Goal: Obtain resource: Download file/media

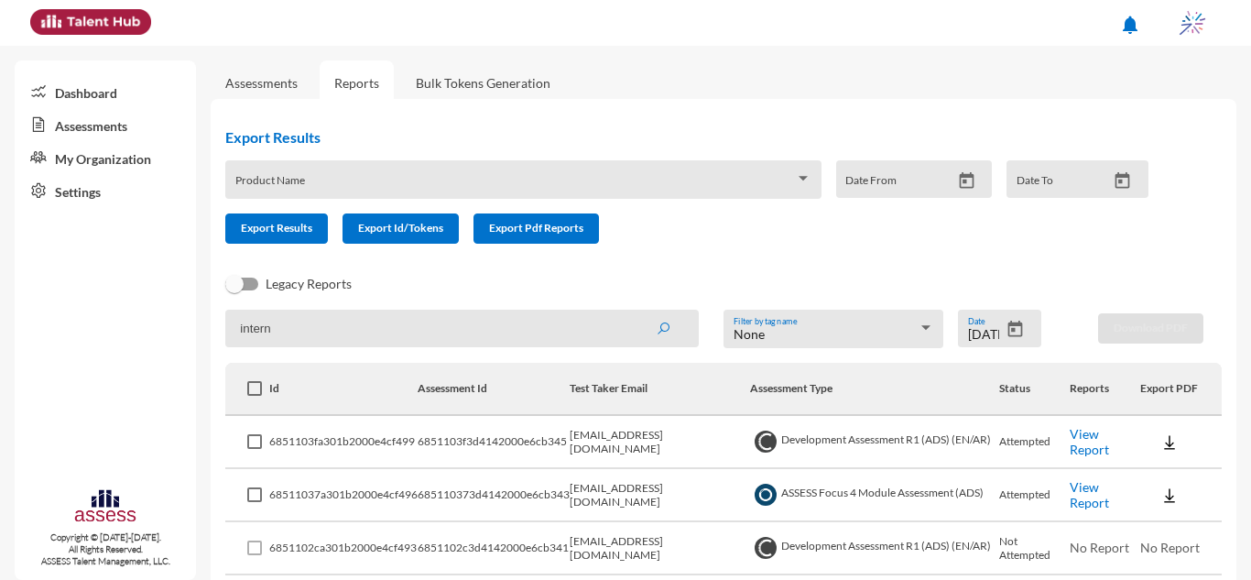
scroll to position [47, 0]
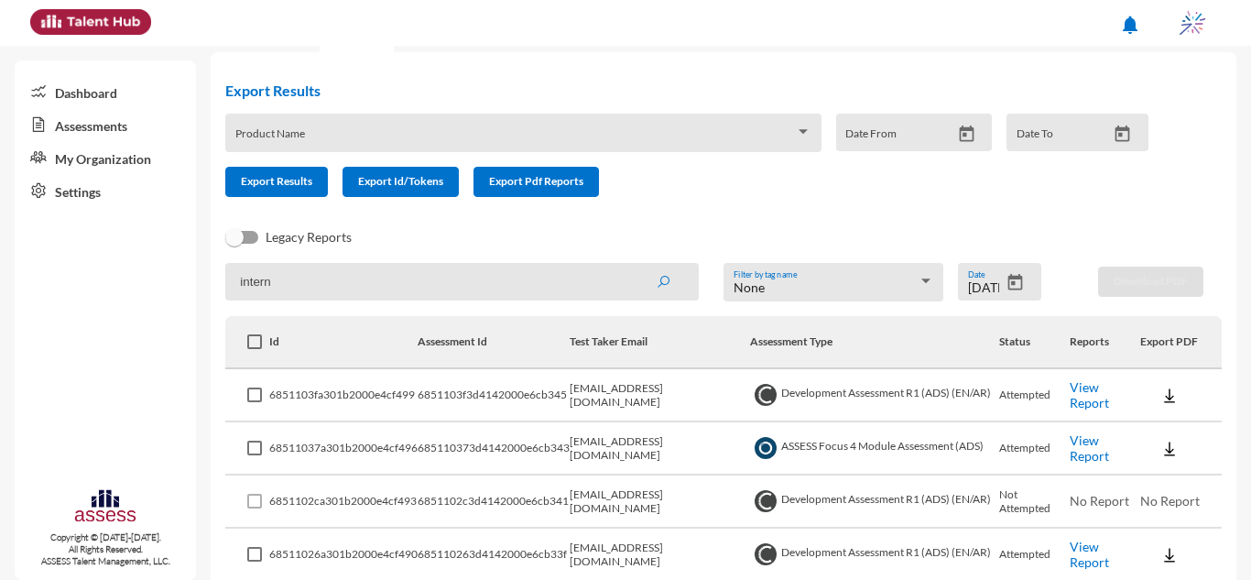
click at [371, 281] on input "intern" at bounding box center [461, 282] width 473 height 38
click at [968, 283] on input "[DATE]" at bounding box center [984, 287] width 32 height 15
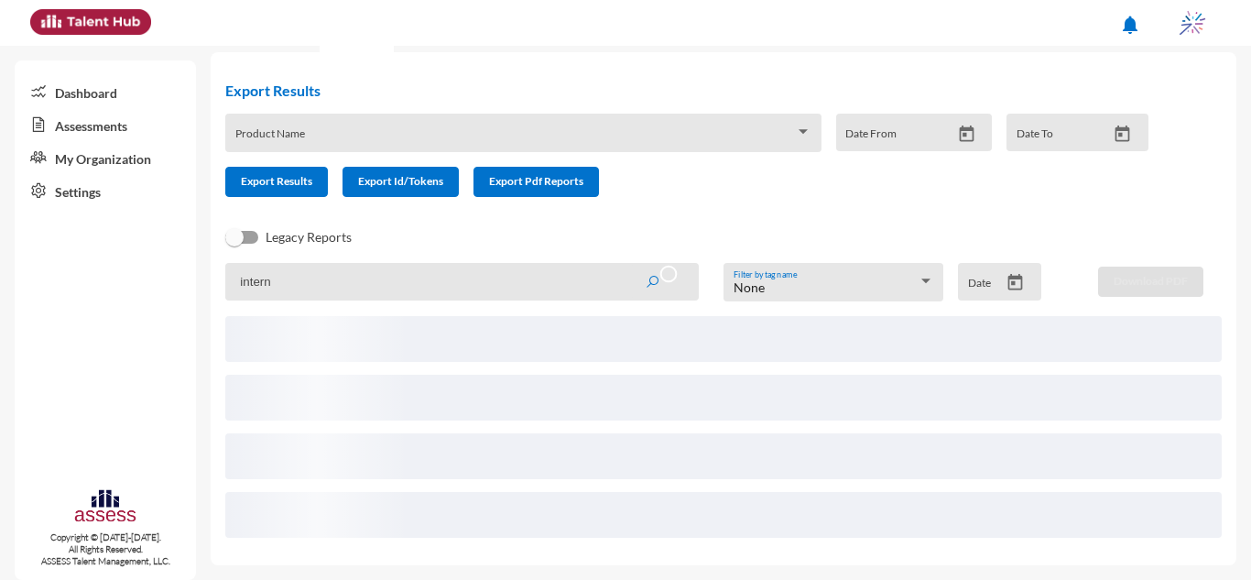
click at [397, 266] on input "intern" at bounding box center [461, 282] width 473 height 38
click at [630, 265] on button "submit" at bounding box center [661, 281] width 62 height 33
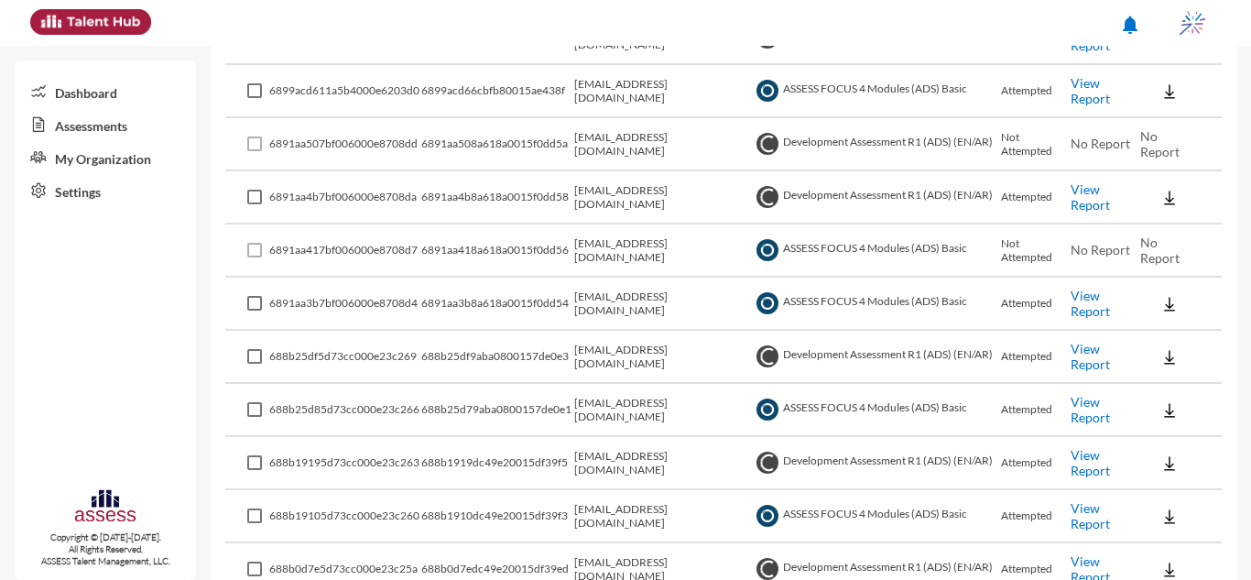
scroll to position [138, 0]
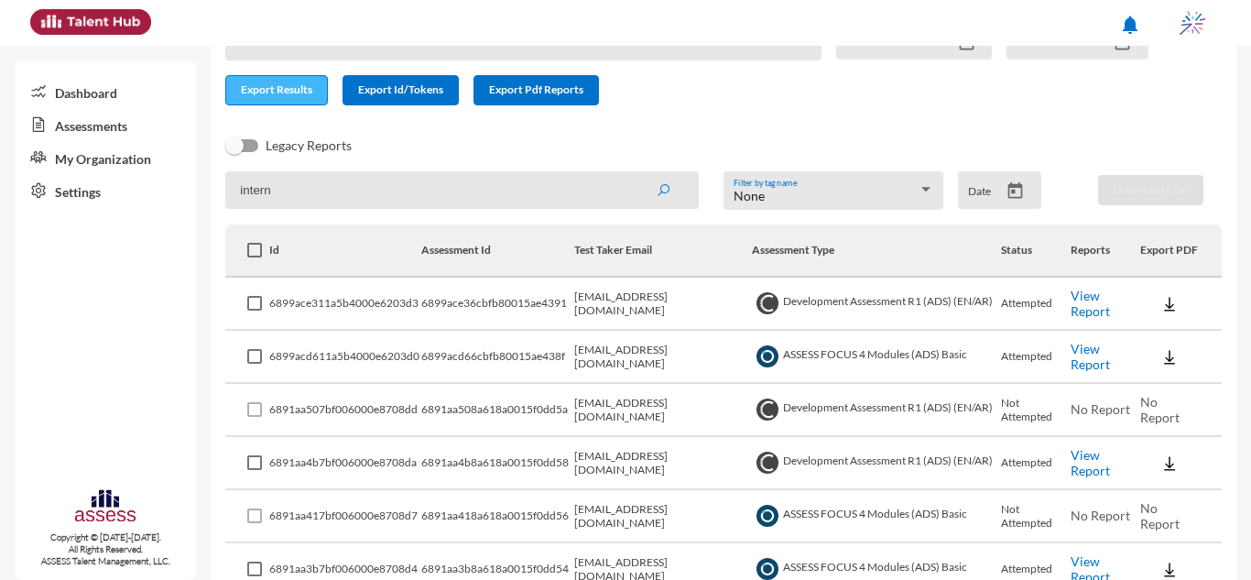
click at [282, 97] on button "Export Results" at bounding box center [276, 90] width 103 height 30
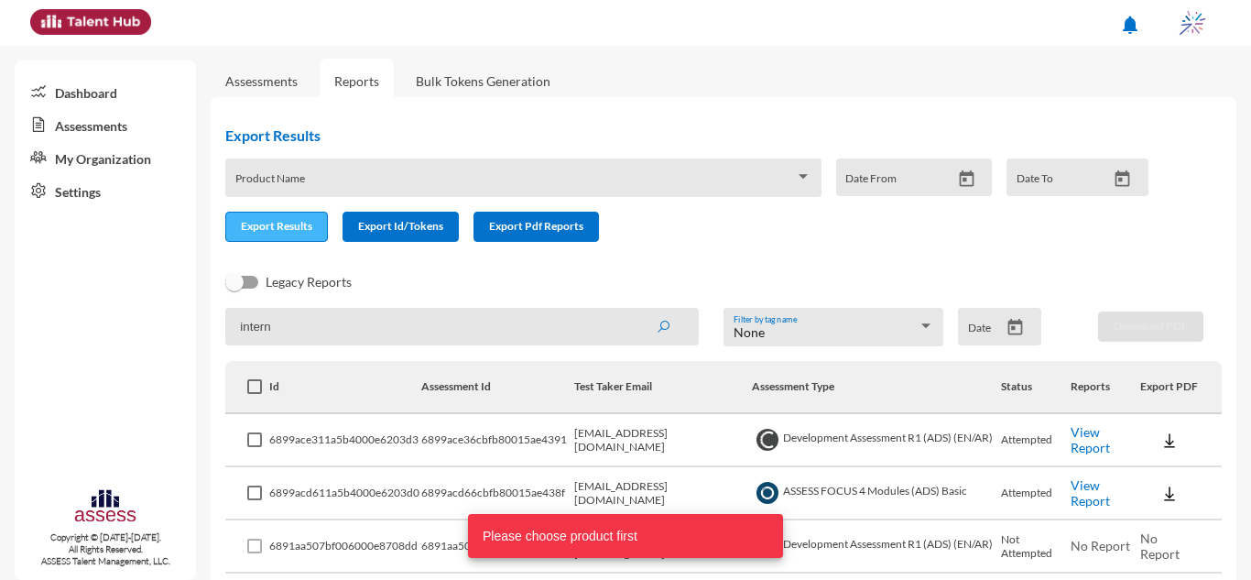
scroll to position [0, 0]
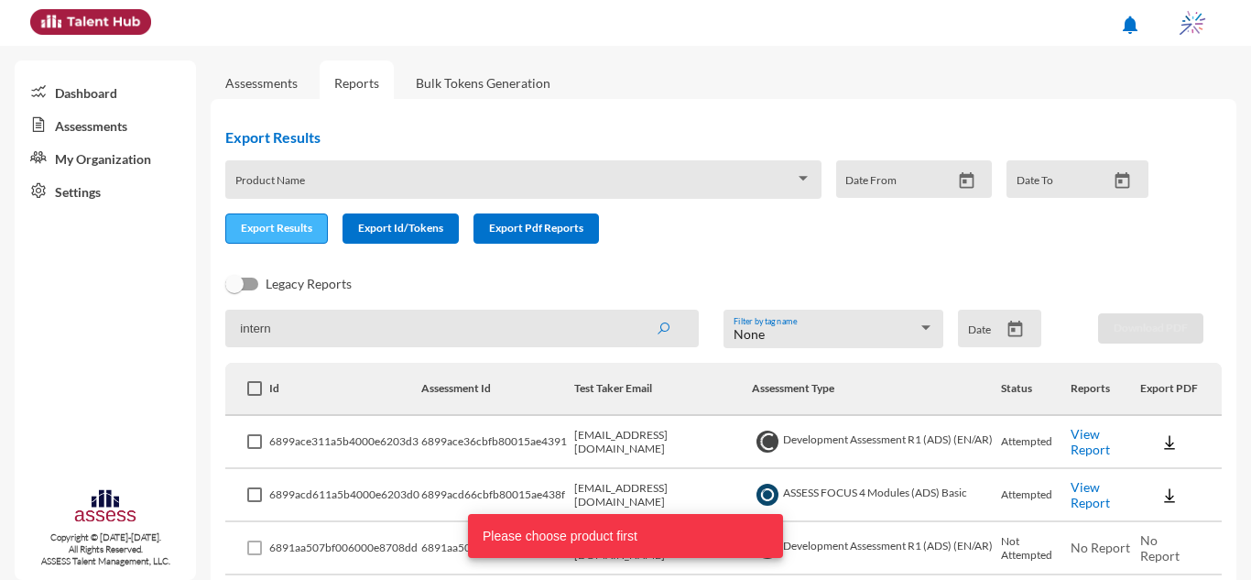
click at [282, 97] on link "Assessments" at bounding box center [262, 82] width 102 height 45
click at [323, 181] on span at bounding box center [515, 186] width 560 height 15
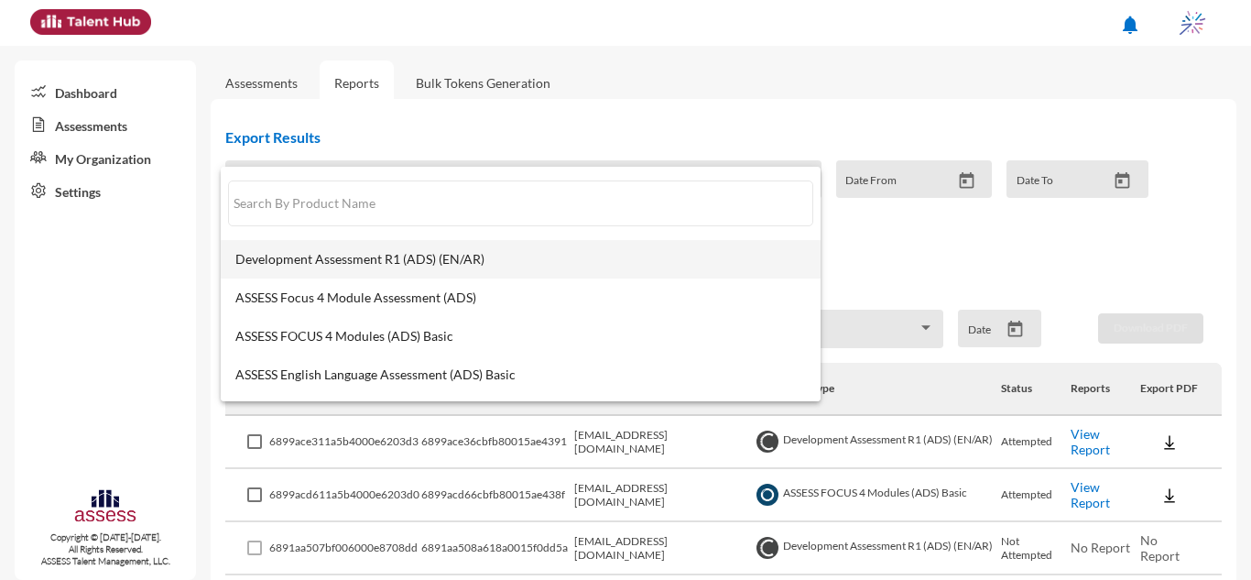
click at [367, 275] on mat-option "Development Assessment R1 (ADS) (EN/AR)" at bounding box center [521, 259] width 600 height 38
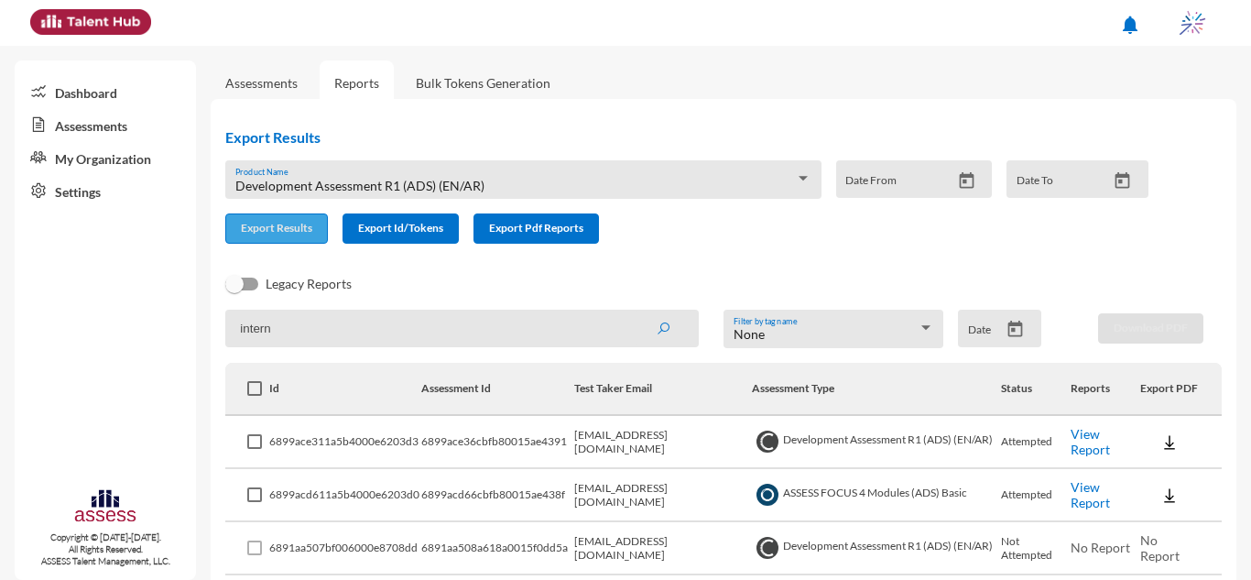
click at [318, 238] on button "Export Results" at bounding box center [276, 228] width 103 height 30
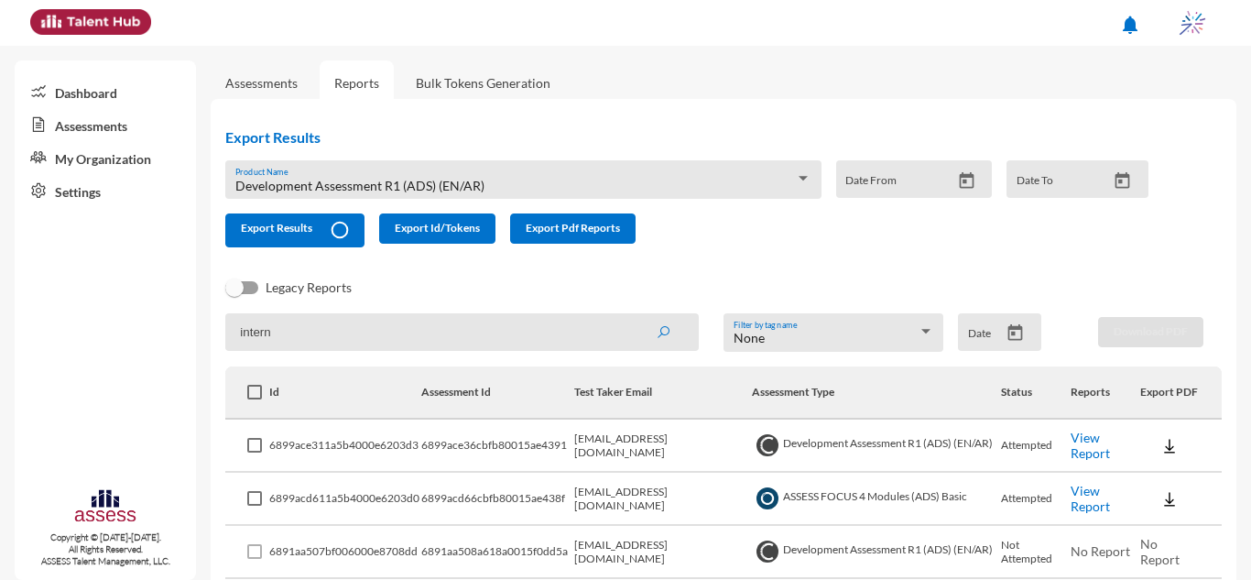
click at [351, 321] on input "intern" at bounding box center [461, 332] width 473 height 38
click at [963, 191] on mat-datepicker-toggle at bounding box center [967, 186] width 32 height 16
click at [962, 186] on icon "Open calendar" at bounding box center [966, 180] width 19 height 19
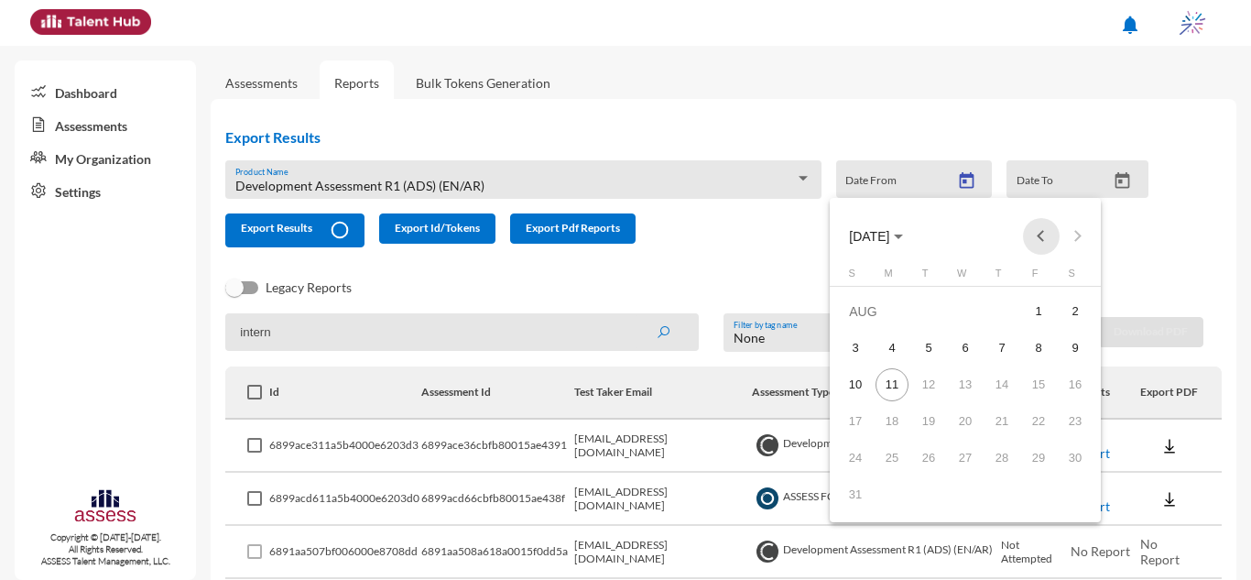
click at [1051, 245] on button "Previous month" at bounding box center [1041, 236] width 37 height 37
click at [1069, 239] on button "Next month" at bounding box center [1078, 236] width 37 height 37
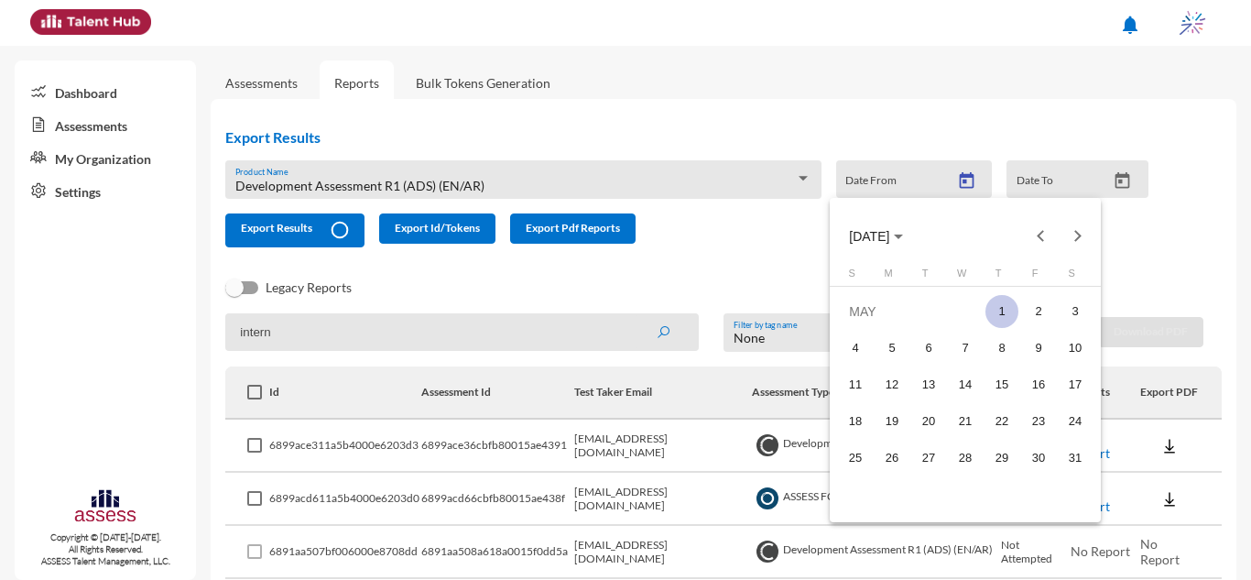
click at [995, 309] on div "1" at bounding box center [1001, 311] width 33 height 33
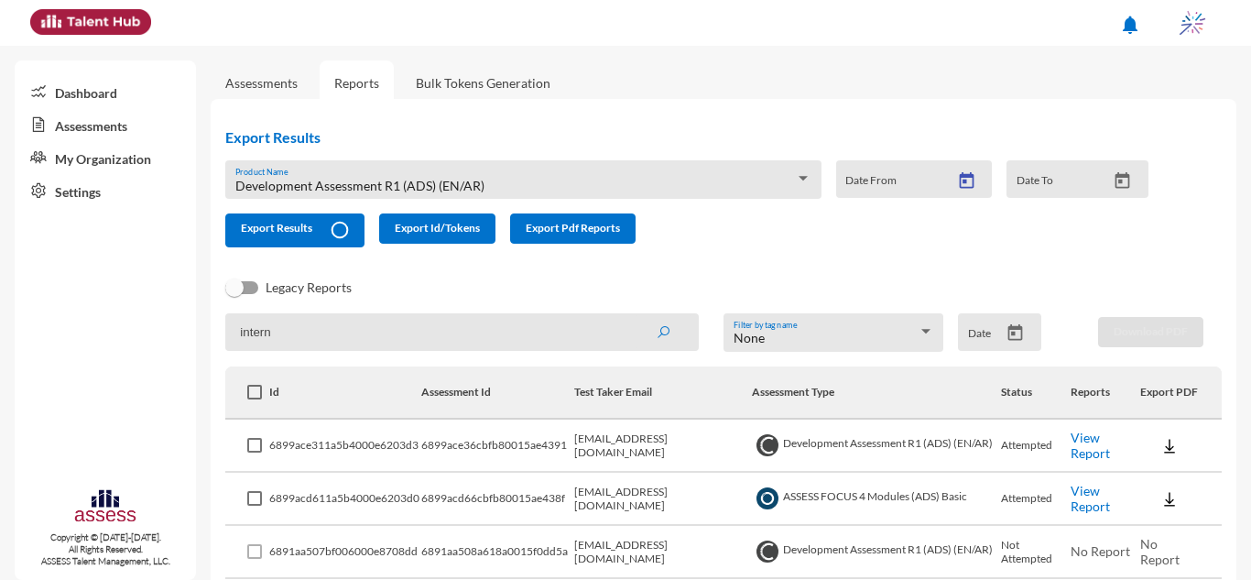
type input "[DATE]"
click at [1122, 179] on icon "Open calendar" at bounding box center [1122, 180] width 19 height 19
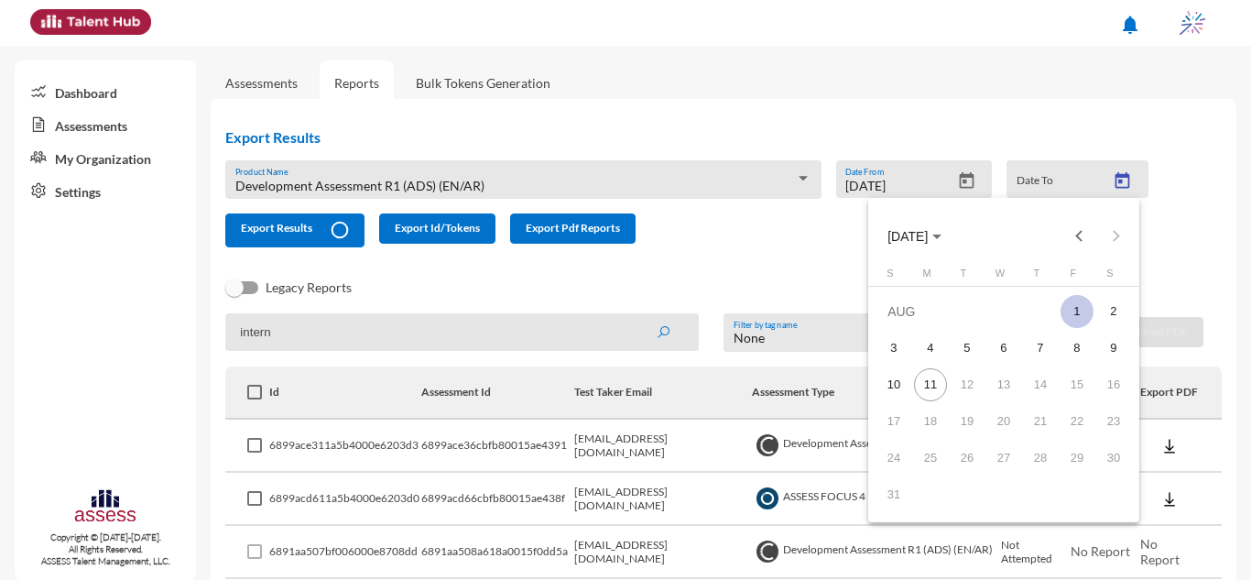
click at [1071, 304] on div "1" at bounding box center [1076, 311] width 33 height 33
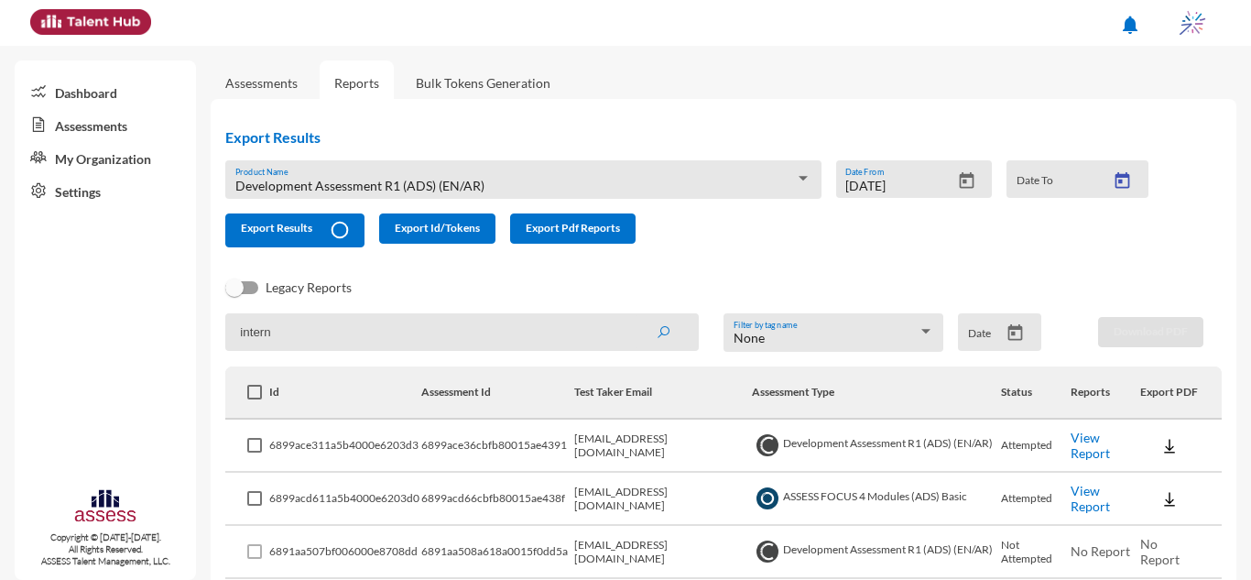
type input "[DATE]"
click at [317, 234] on button "Export Results" at bounding box center [294, 230] width 139 height 34
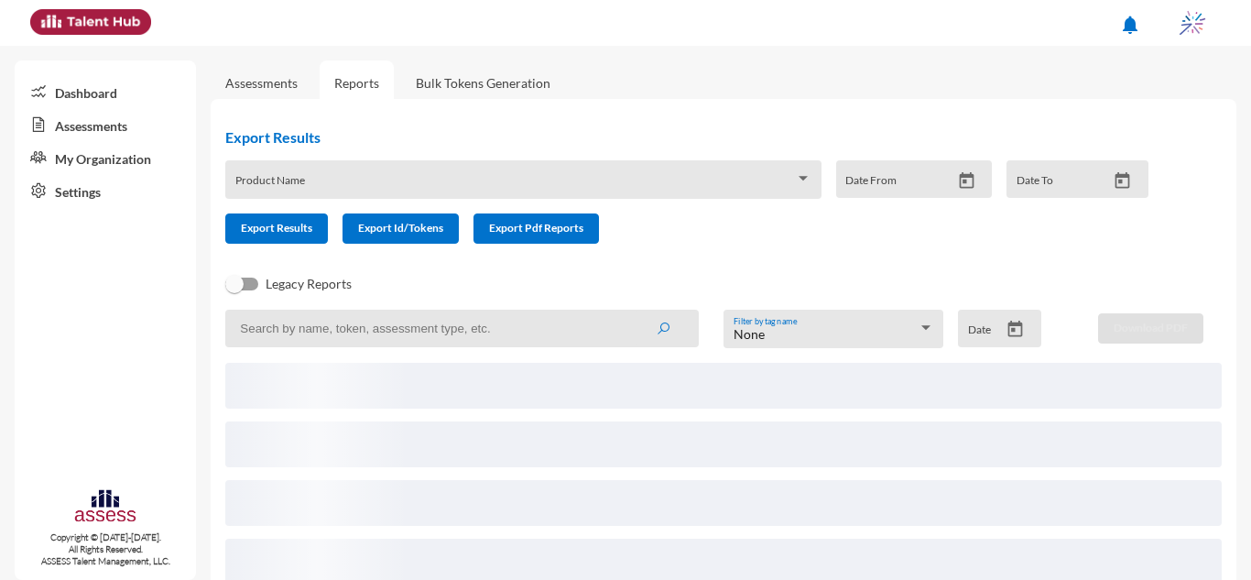
click at [433, 181] on span at bounding box center [515, 186] width 560 height 15
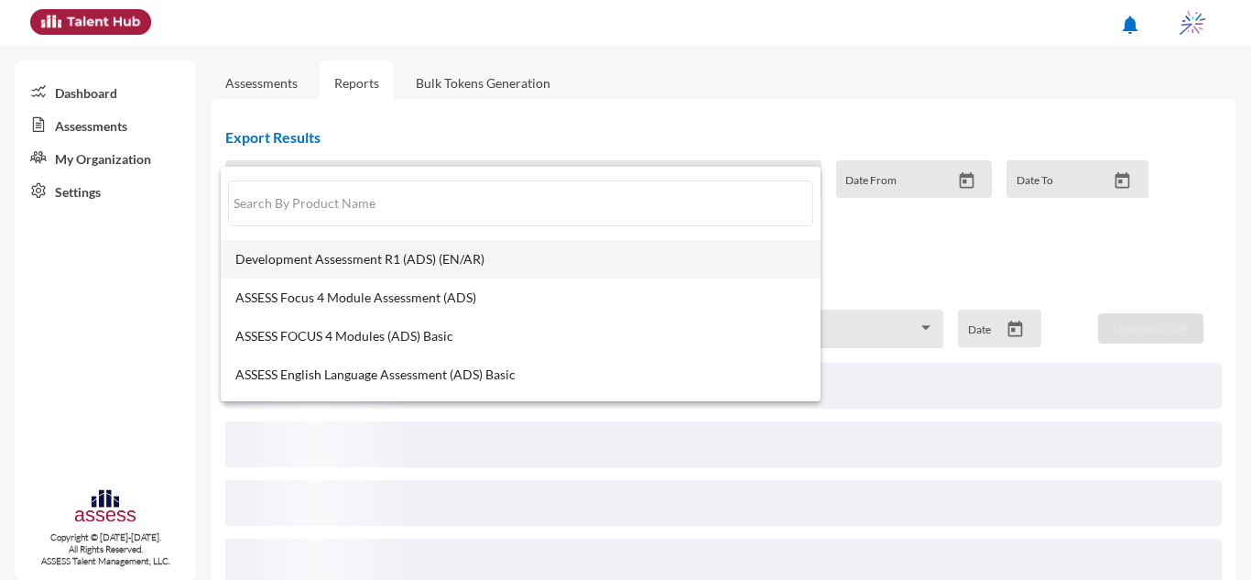
click at [418, 271] on mat-option "Development Assessment R1 (ADS) (EN/AR)" at bounding box center [521, 259] width 600 height 38
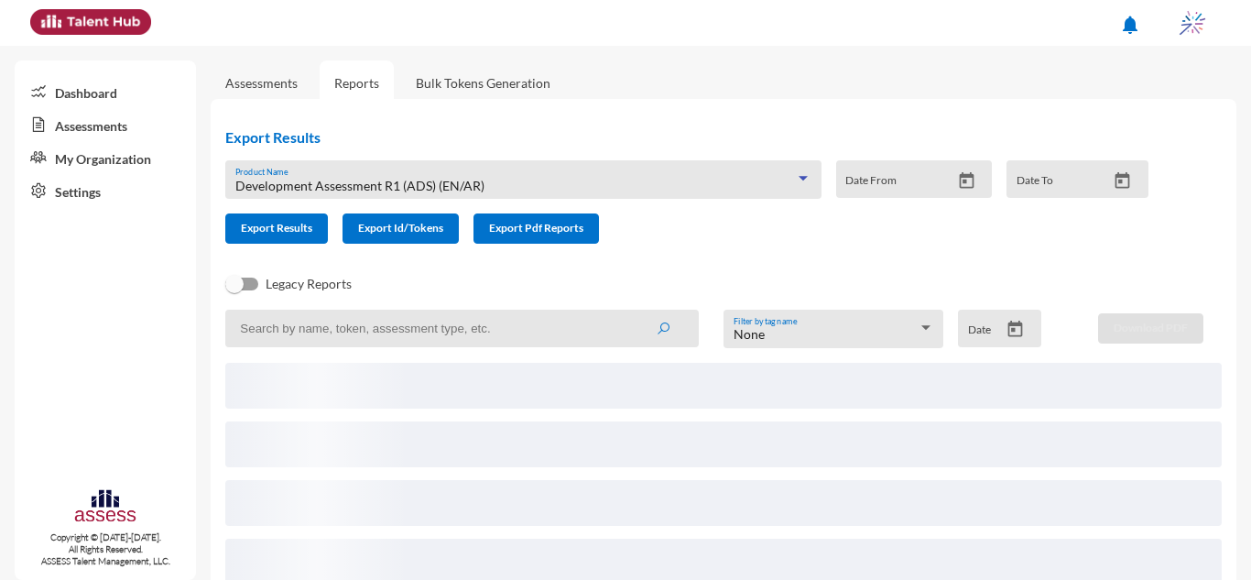
click at [975, 192] on div "Date From" at bounding box center [914, 179] width 157 height 38
click at [962, 186] on icon "Open calendar" at bounding box center [966, 180] width 19 height 19
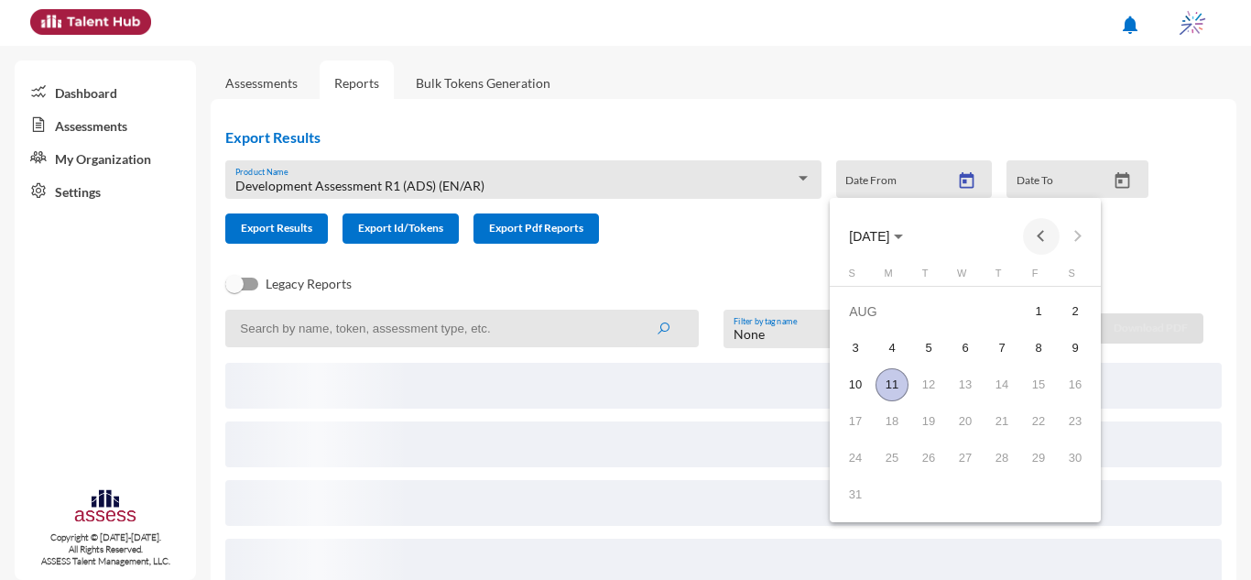
click at [1049, 237] on button "Previous month" at bounding box center [1041, 236] width 37 height 37
click at [1011, 310] on div "1" at bounding box center [1001, 311] width 33 height 33
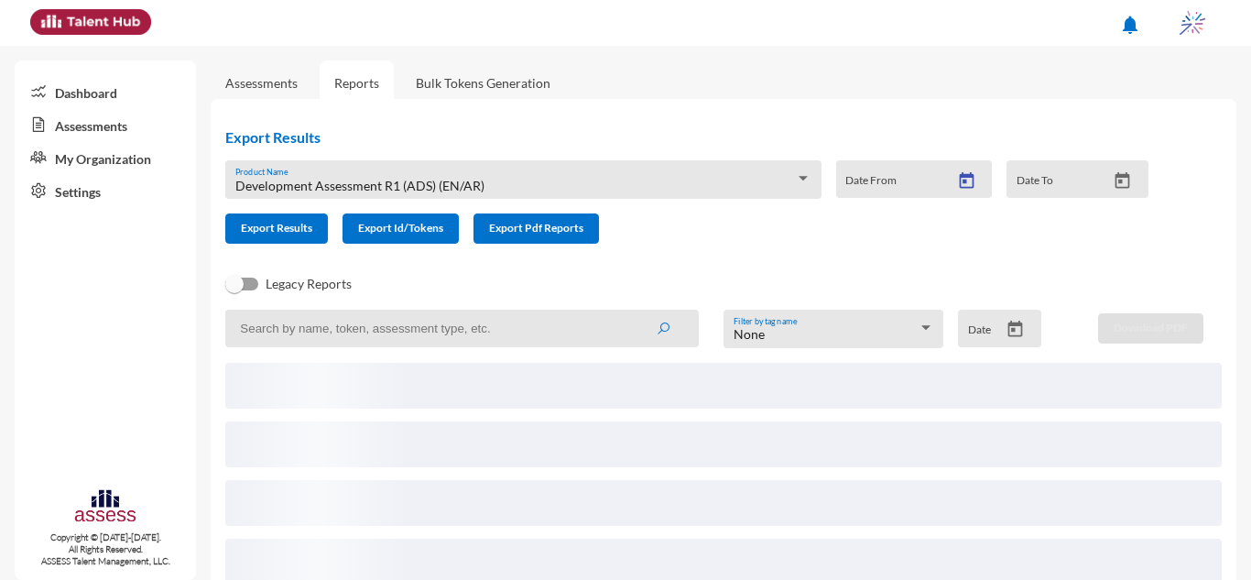
type input "[DATE]"
click at [1113, 184] on icon "Open calendar" at bounding box center [1122, 180] width 19 height 19
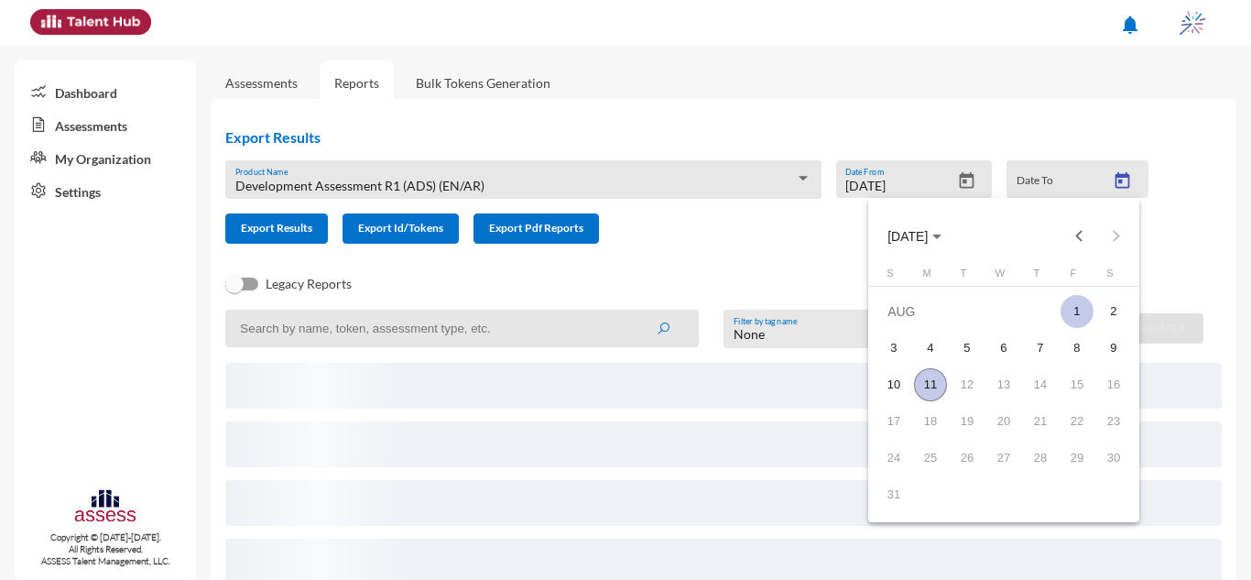
click at [1070, 304] on div "1" at bounding box center [1076, 311] width 33 height 33
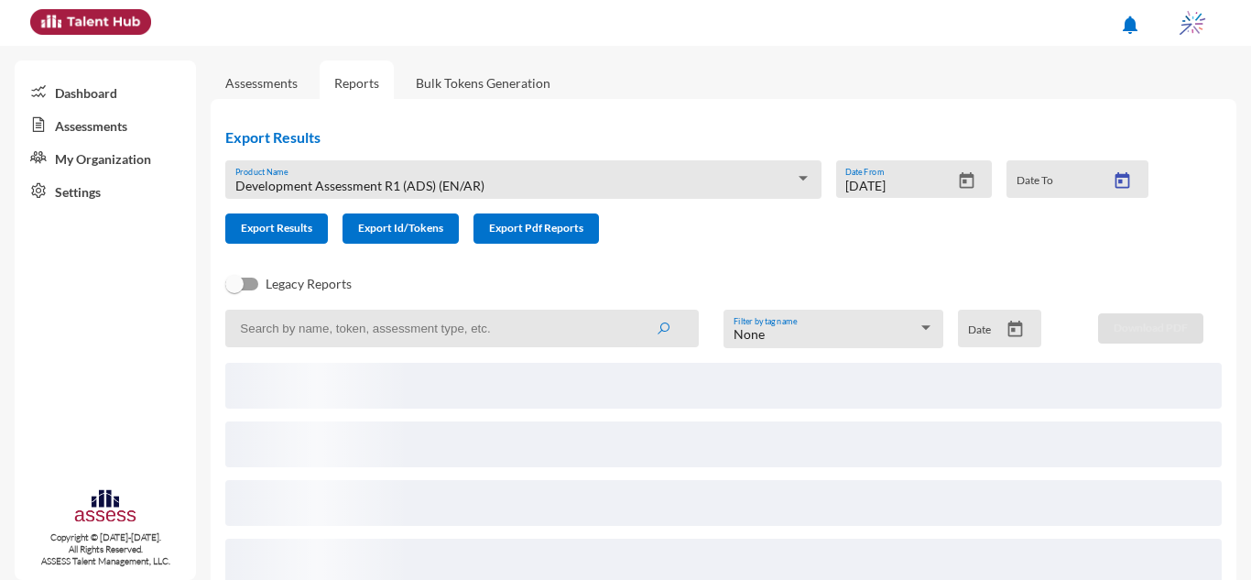
type input "[DATE]"
click at [314, 241] on button "Export Results" at bounding box center [276, 228] width 103 height 30
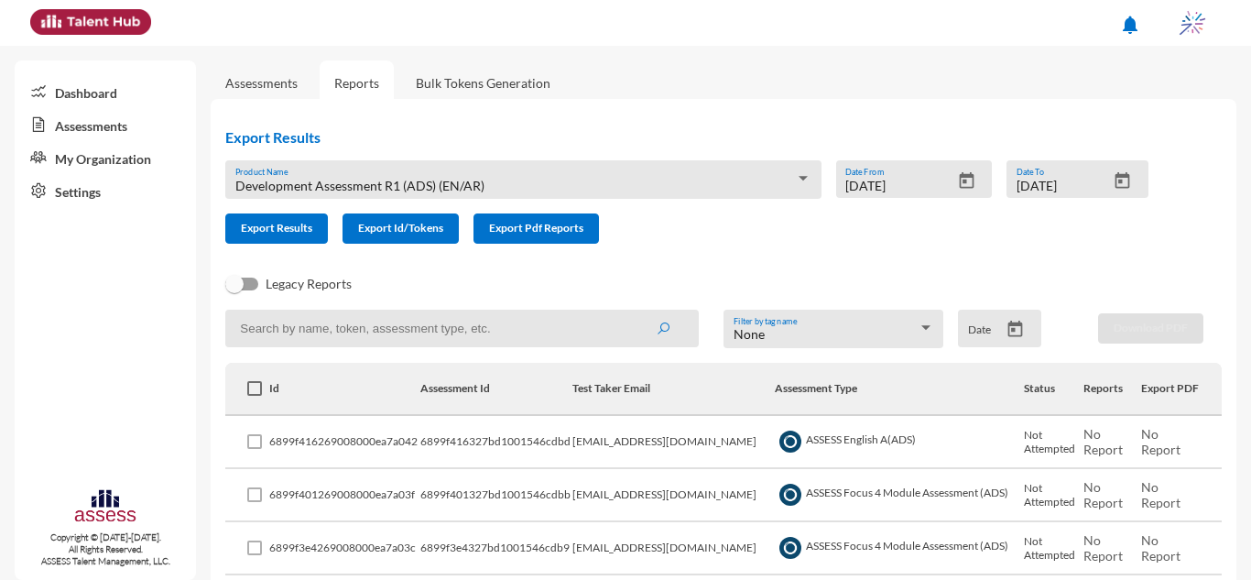
click at [256, 88] on link "Assessments" at bounding box center [261, 83] width 72 height 16
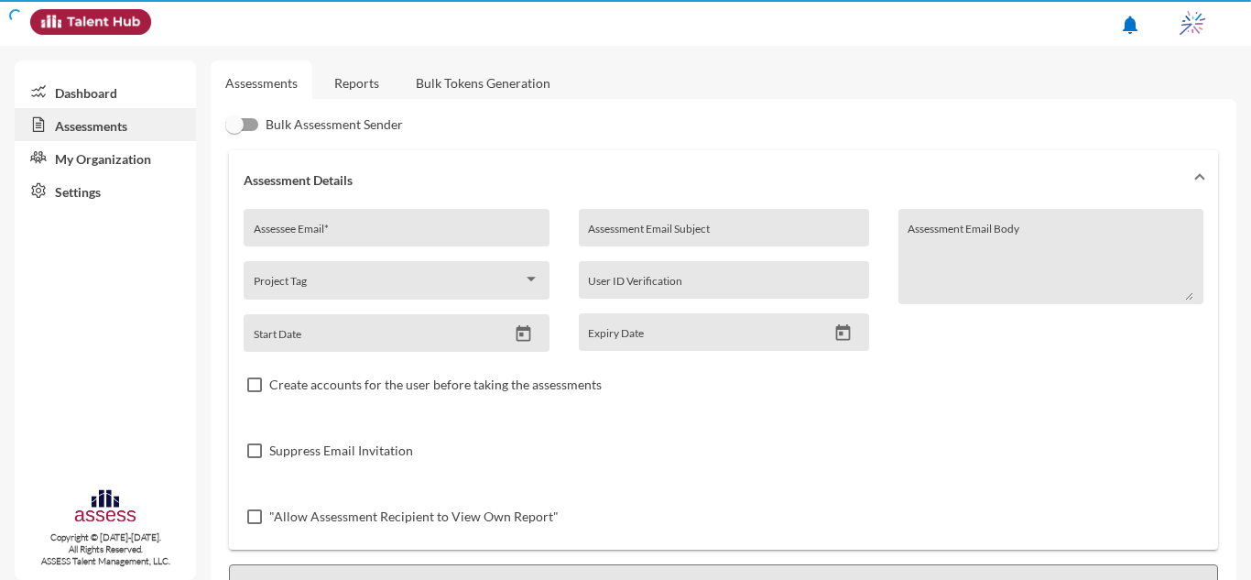
click at [336, 85] on link "Reports" at bounding box center [357, 82] width 74 height 45
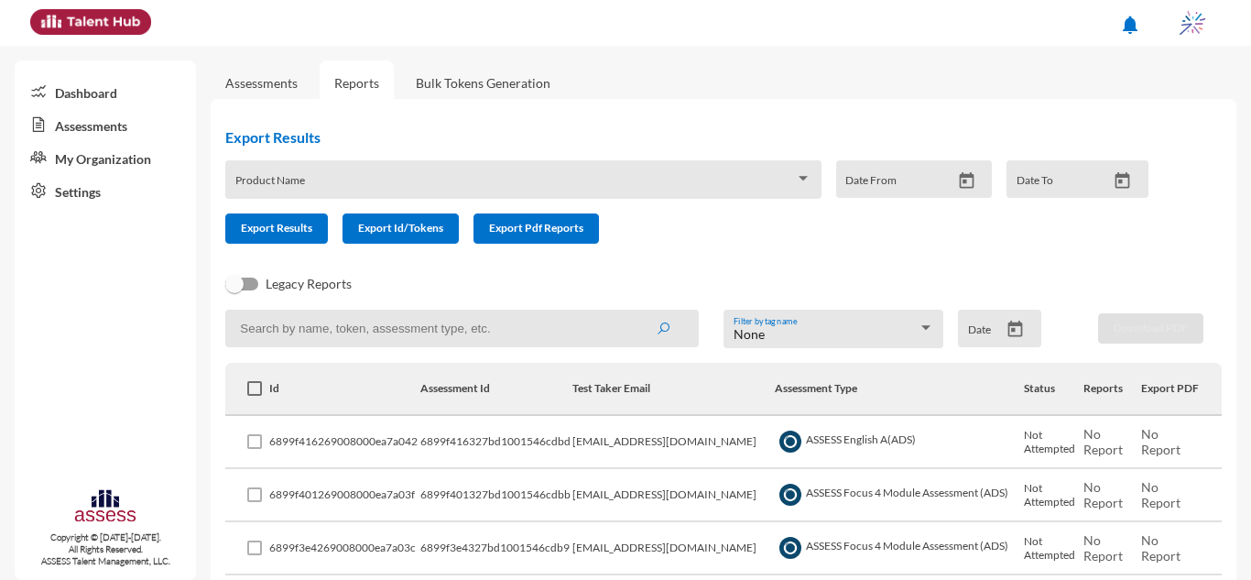
click at [571, 331] on input at bounding box center [461, 329] width 473 height 38
click at [634, 311] on button "submit" at bounding box center [663, 327] width 59 height 33
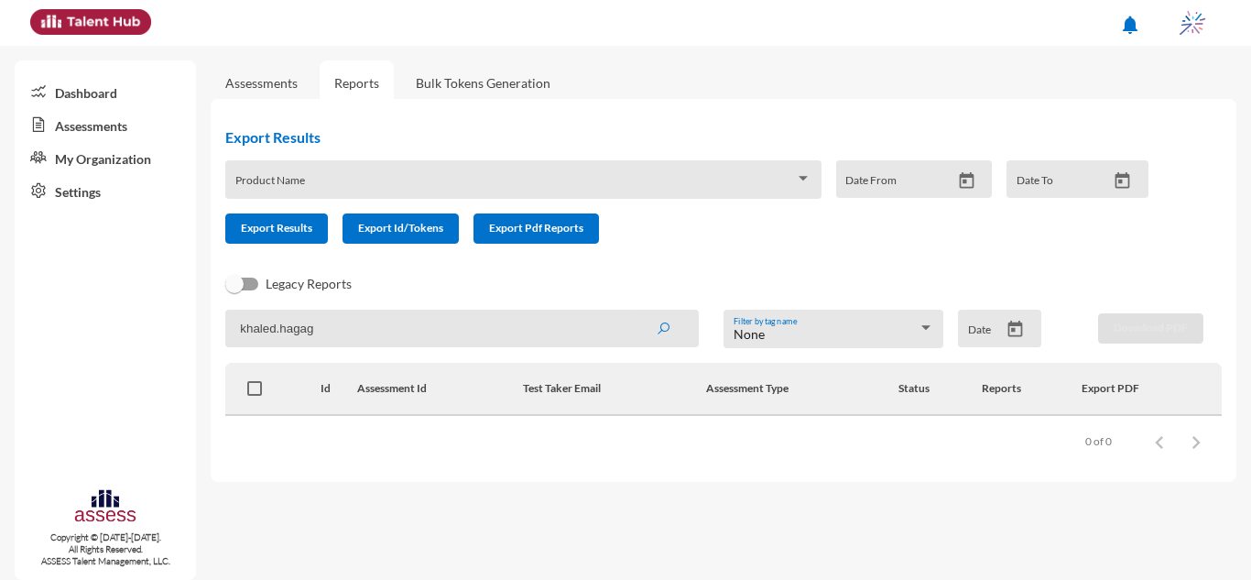
type input "khaled.hagag"
click at [634, 311] on button "submit" at bounding box center [663, 327] width 59 height 33
click at [1014, 332] on icon "Open calendar" at bounding box center [1015, 329] width 19 height 19
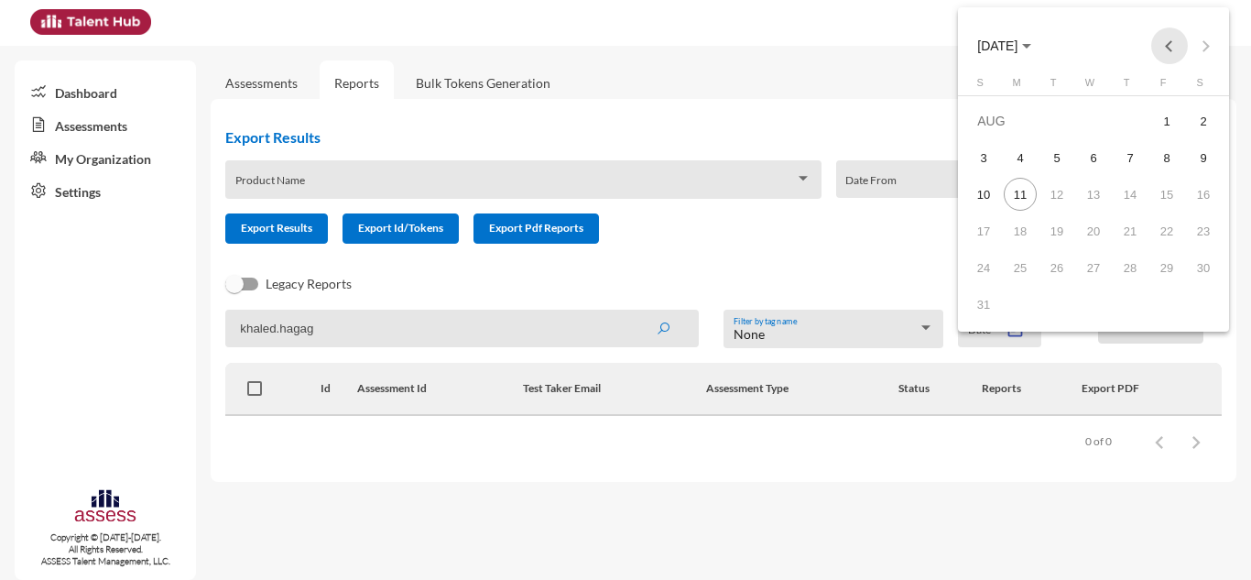
click at [1166, 57] on button "Previous month" at bounding box center [1169, 45] width 37 height 37
click at [977, 267] on div "22" at bounding box center [983, 267] width 33 height 33
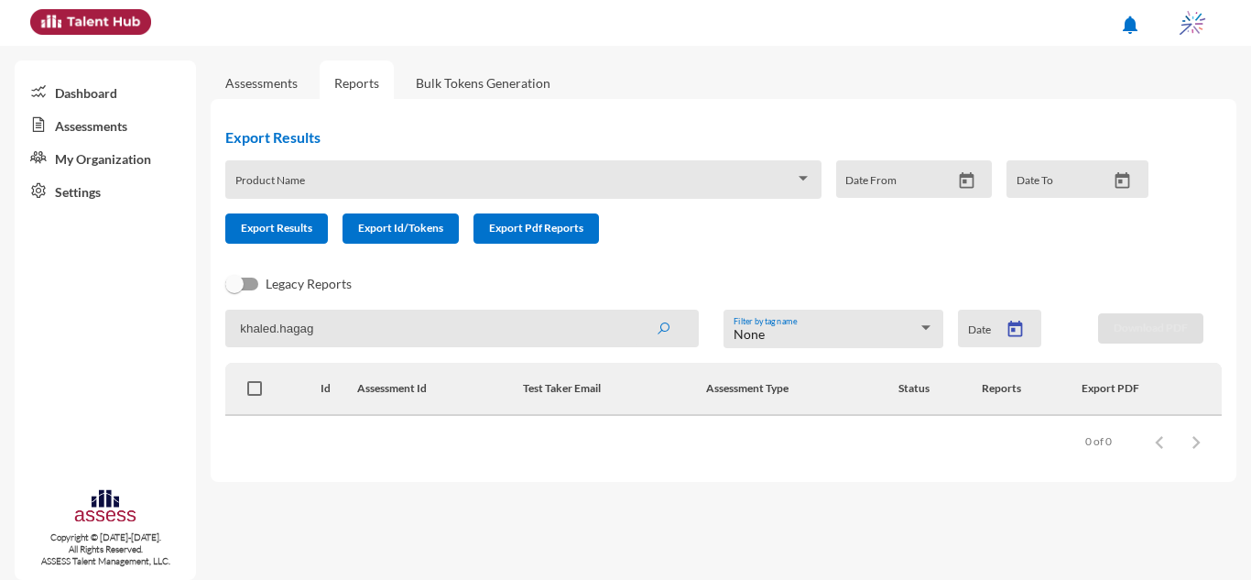
type input "6/22/2025"
click at [331, 320] on input "khaled.hagag" at bounding box center [461, 329] width 473 height 38
click at [308, 330] on input "khaled.hagag" at bounding box center [461, 329] width 473 height 38
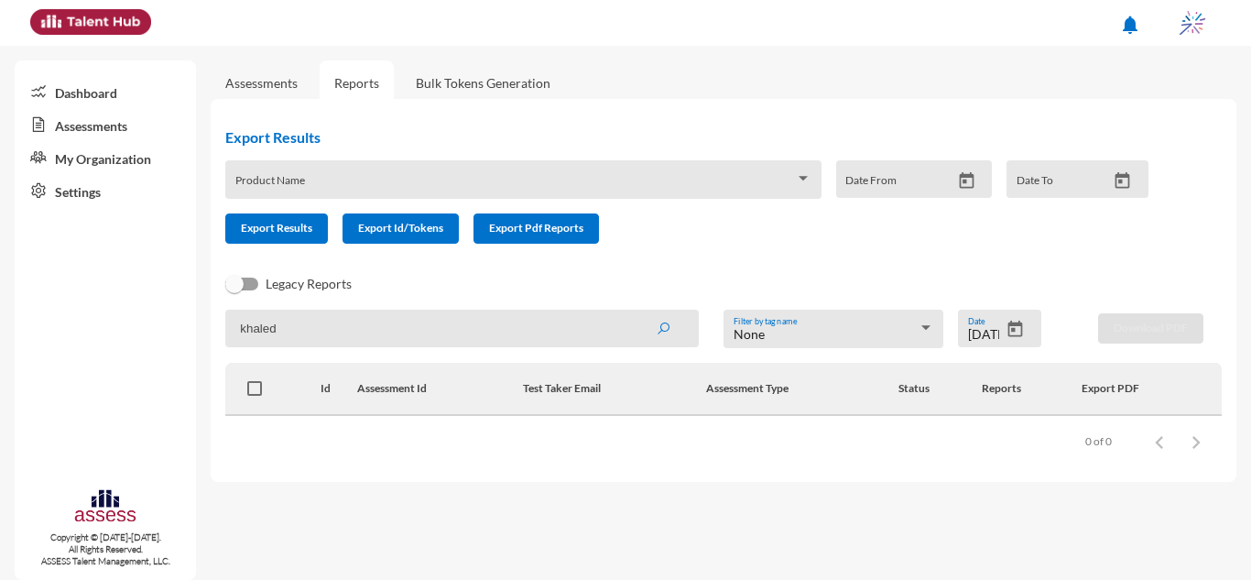
type input "khaled"
click at [634, 311] on button "submit" at bounding box center [663, 327] width 59 height 33
drag, startPoint x: 542, startPoint y: 332, endPoint x: 0, endPoint y: 351, distance: 542.4
click at [0, 351] on mat-sidenav-container "Dashboard Assessments My Organization Settings Copyright © 2015-2024. All Right…" at bounding box center [625, 313] width 1251 height 534
click at [634, 311] on button "submit" at bounding box center [663, 327] width 59 height 33
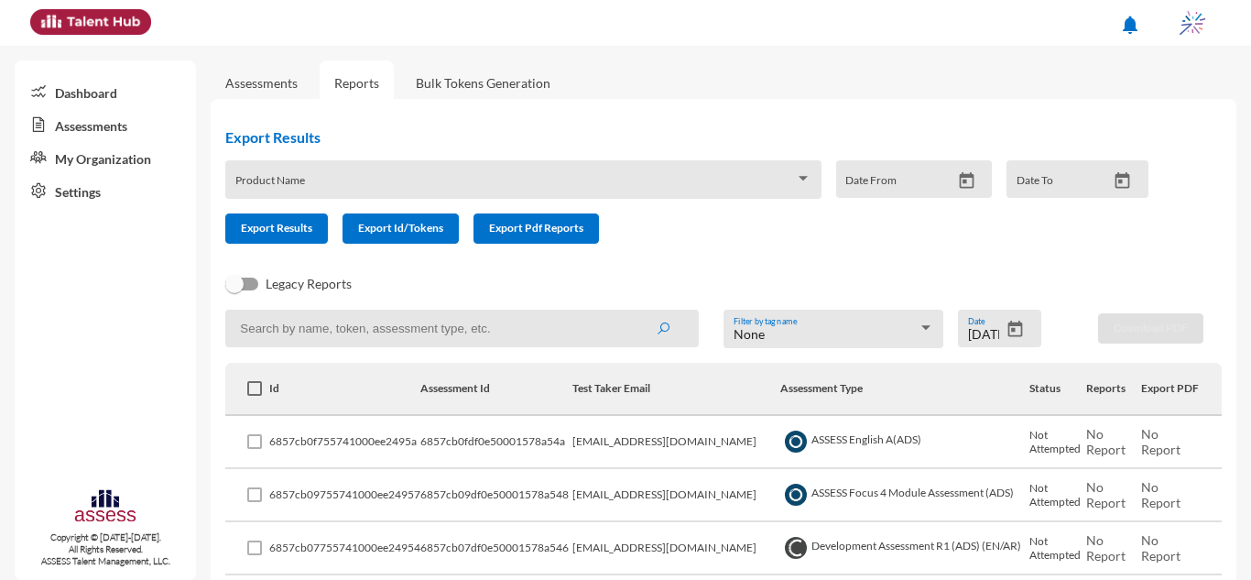
click at [989, 322] on div "6/22/2025 Date" at bounding box center [984, 332] width 32 height 27
click at [988, 329] on input "6/22/2025" at bounding box center [984, 334] width 32 height 15
click at [634, 311] on button "submit" at bounding box center [663, 327] width 59 height 33
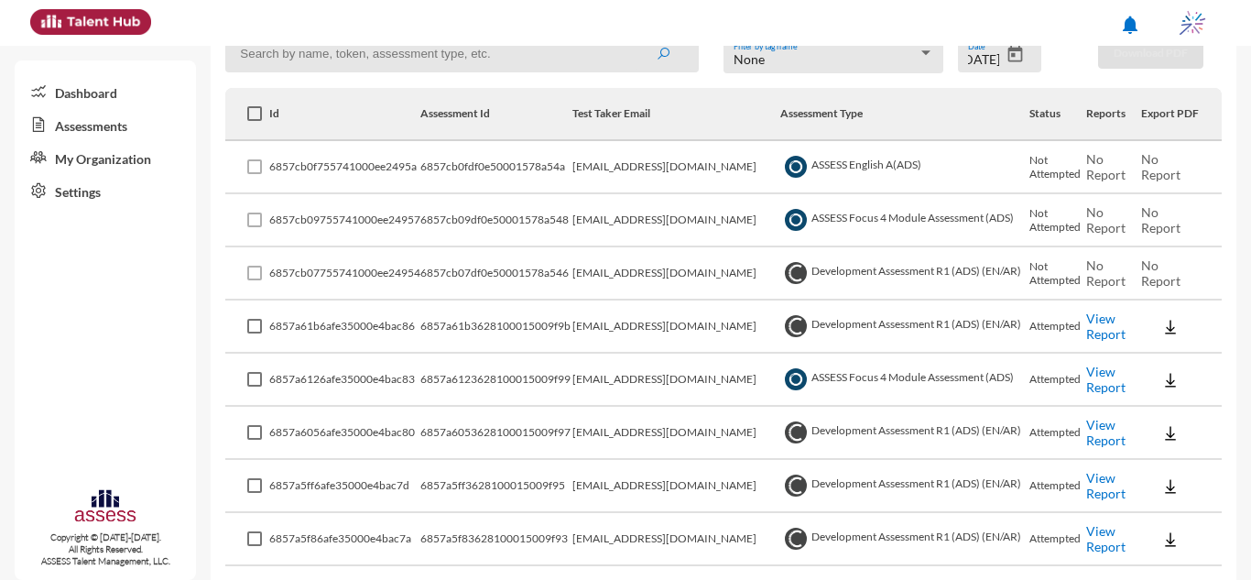
scroll to position [0, 0]
click at [1096, 318] on link "View Report" at bounding box center [1105, 325] width 39 height 31
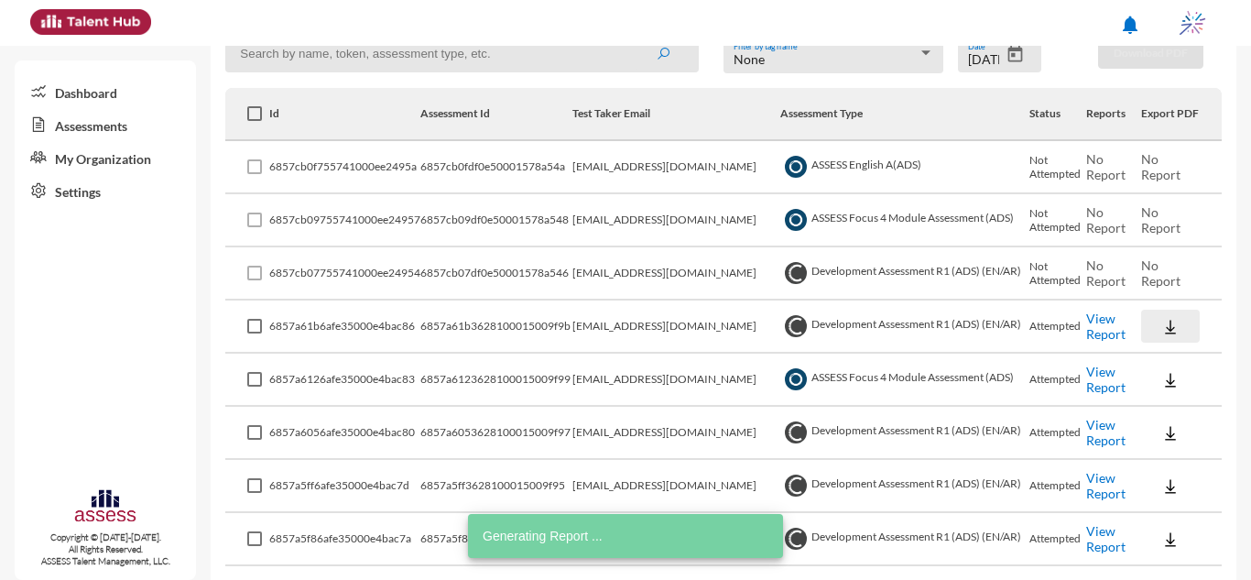
click at [1173, 326] on button at bounding box center [1170, 326] width 59 height 33
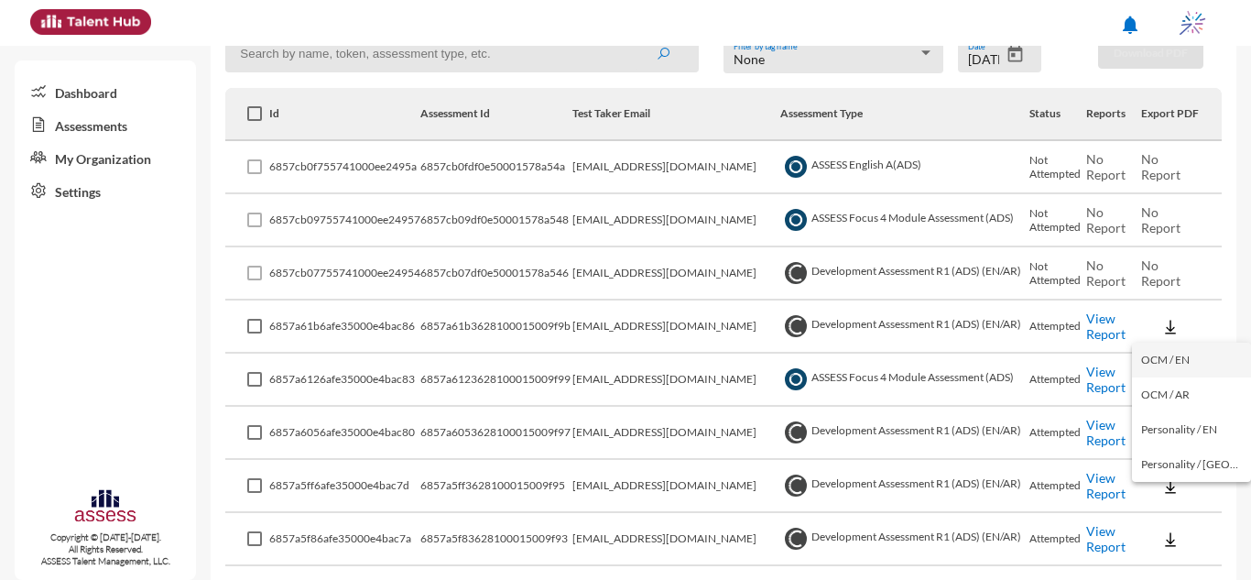
click at [1180, 354] on button "OCM / EN" at bounding box center [1191, 359] width 119 height 35
click at [1161, 336] on img at bounding box center [1170, 327] width 18 height 18
click at [1180, 440] on button "Personality / EN" at bounding box center [1191, 429] width 119 height 35
click at [1167, 313] on button at bounding box center [1170, 326] width 59 height 33
click at [1223, 291] on div at bounding box center [625, 290] width 1251 height 580
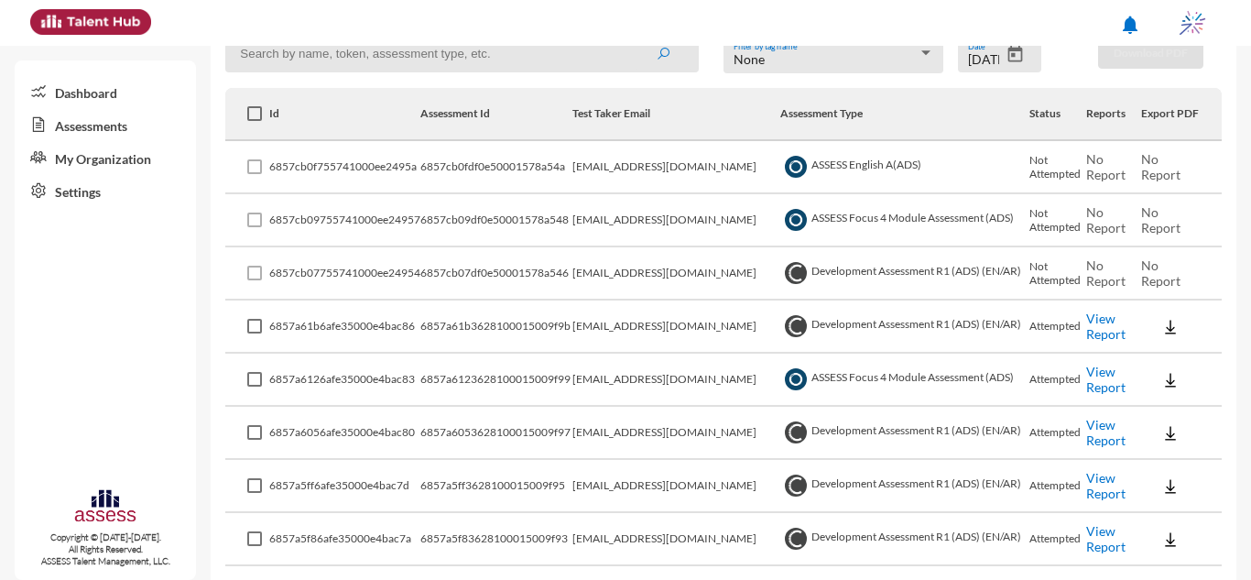
click at [1168, 396] on td at bounding box center [1181, 379] width 81 height 53
click at [1162, 381] on img at bounding box center [1170, 380] width 18 height 18
click at [1173, 409] on button "EN" at bounding box center [1183, 413] width 103 height 35
